Goal: Task Accomplishment & Management: Manage account settings

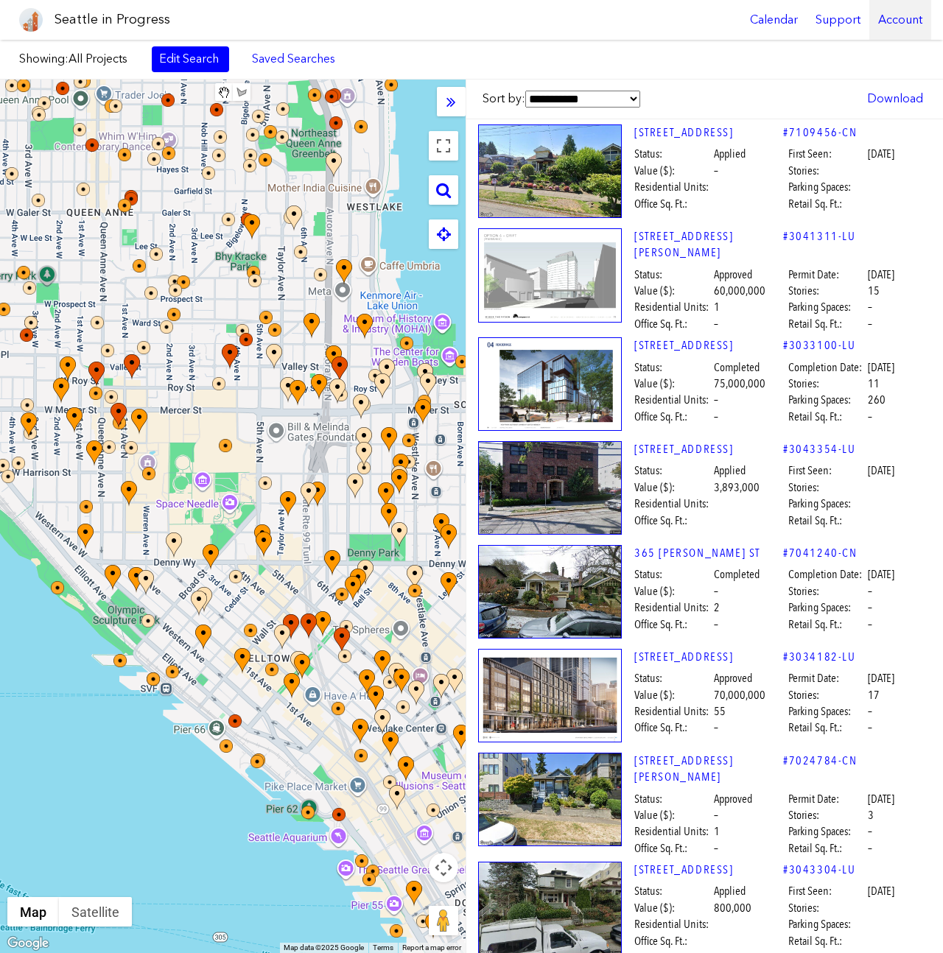
click at [903, 24] on div "Account" at bounding box center [900, 20] width 62 height 40
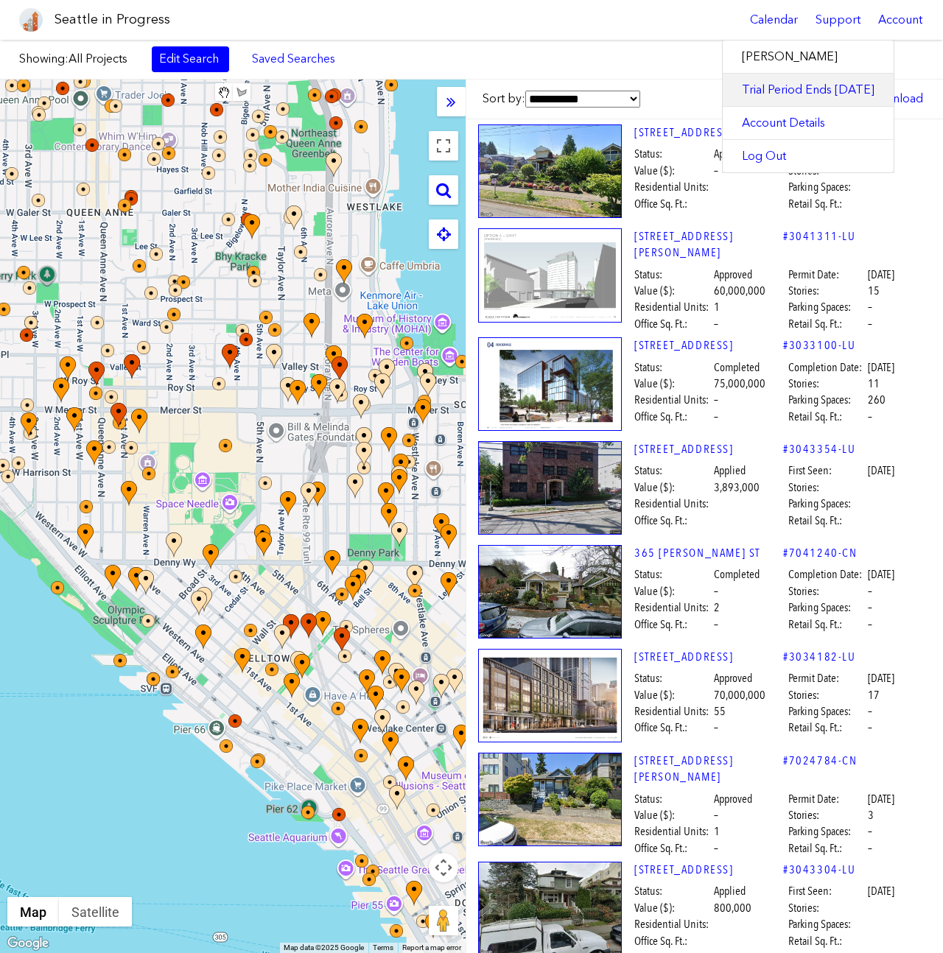
click at [794, 95] on link "Trial Period Ends [DATE]" at bounding box center [808, 90] width 171 height 32
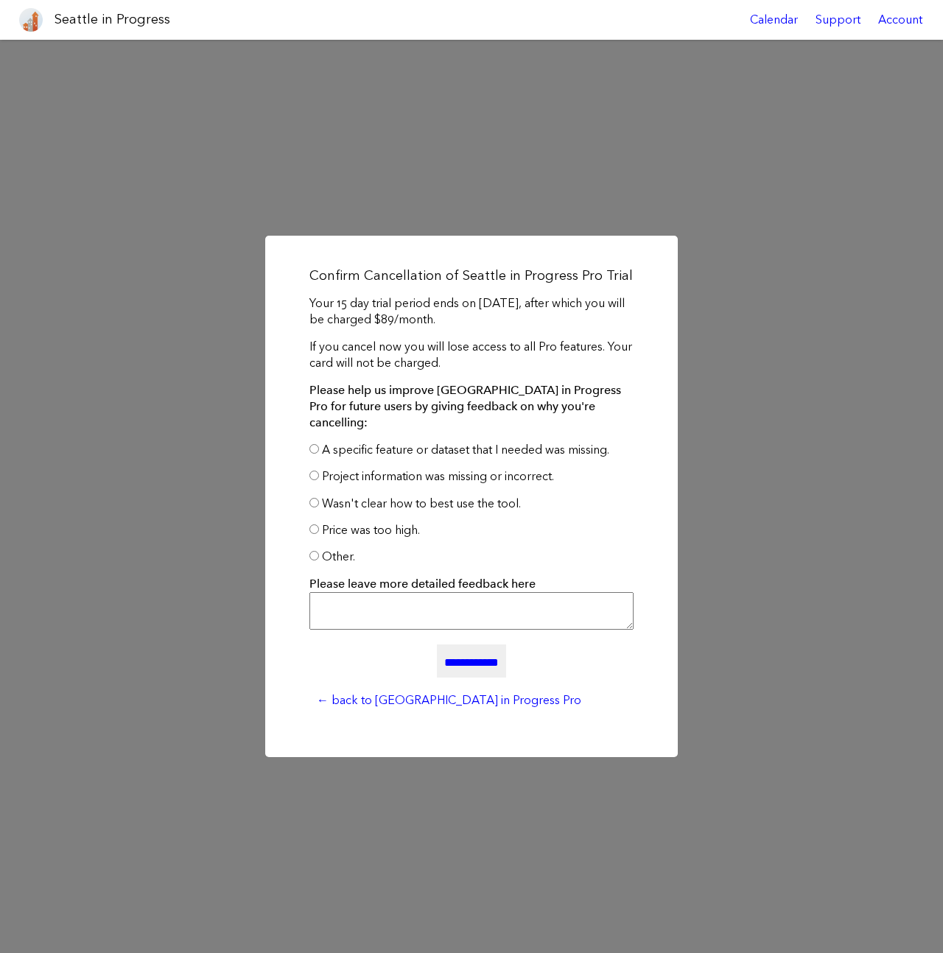
click at [459, 655] on input "**********" at bounding box center [471, 661] width 69 height 32
